Goal: Transaction & Acquisition: Book appointment/travel/reservation

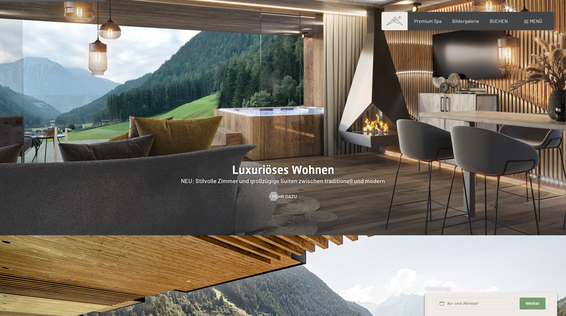
scroll to position [594, 0]
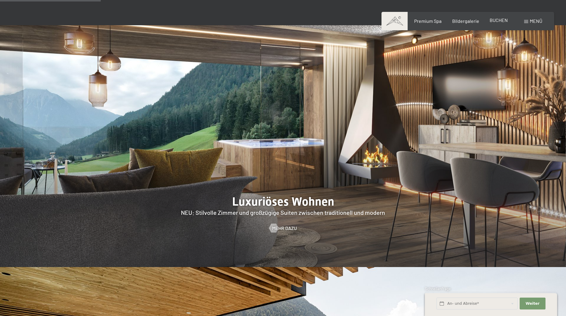
click at [499, 20] on span "BUCHEN" at bounding box center [498, 20] width 18 height 6
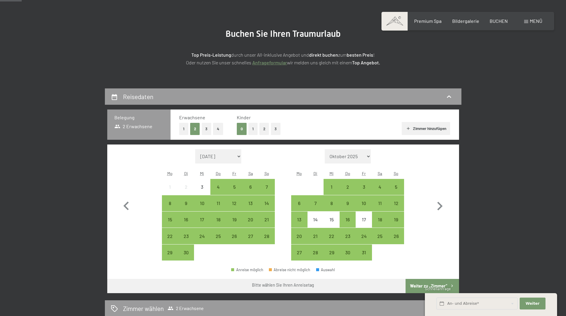
scroll to position [89, 0]
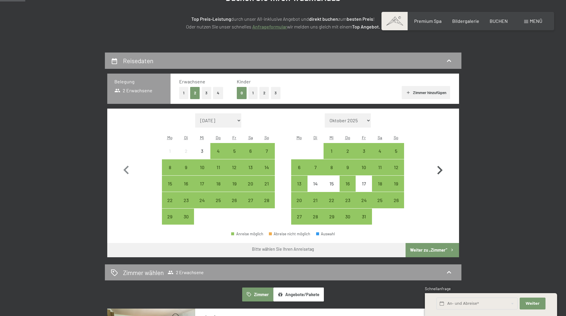
click at [441, 168] on icon "button" at bounding box center [439, 170] width 17 height 17
select select "2025-10-01"
select select "2025-11-01"
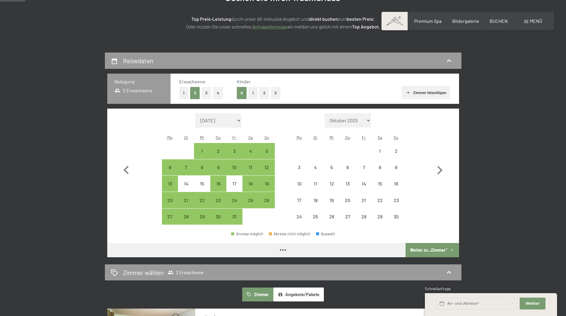
select select "2025-10-01"
select select "2025-11-01"
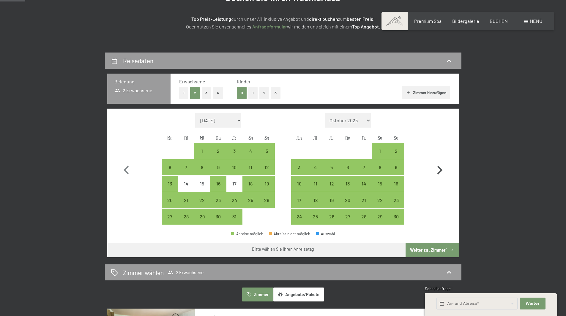
click at [436, 171] on icon "button" at bounding box center [439, 170] width 17 height 17
select select "2025-11-01"
select select "2025-12-01"
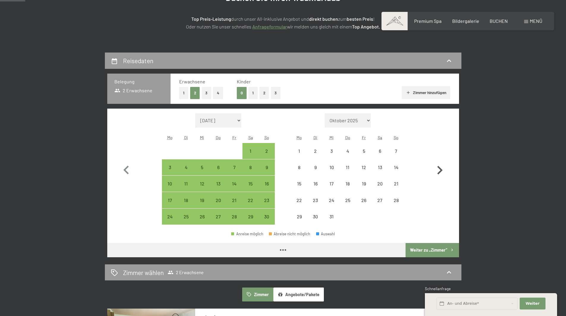
select select "2025-11-01"
select select "2025-12-01"
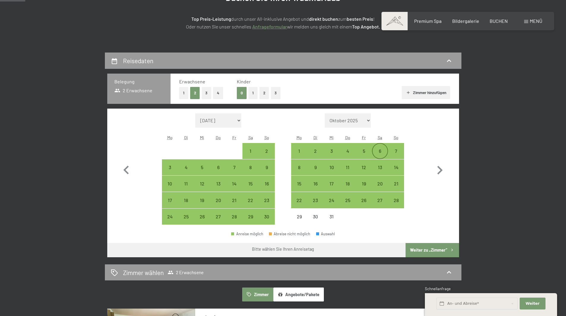
click at [372, 153] on div "6" at bounding box center [379, 156] width 15 height 15
select select "2025-11-01"
select select "2025-12-01"
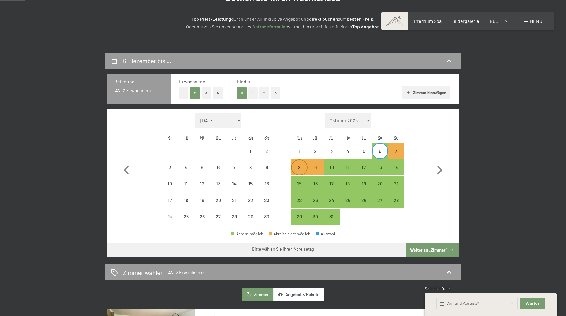
click at [301, 166] on div "8" at bounding box center [299, 172] width 15 height 15
select select "2025-11-01"
select select "2025-12-01"
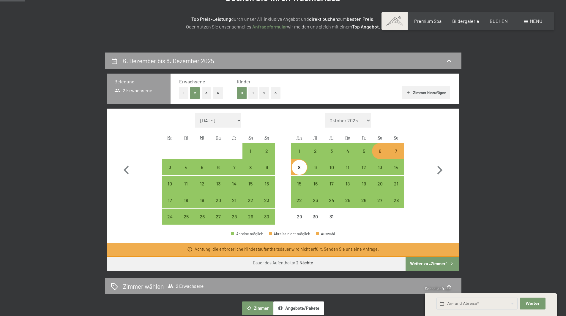
click at [435, 267] on button "Weiter zu „Zimmer“" at bounding box center [431, 264] width 53 height 14
select select "2025-11-01"
select select "2025-12-01"
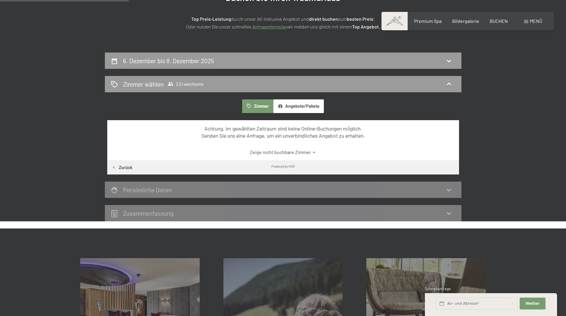
scroll to position [142, 0]
